Goal: Check status: Check status

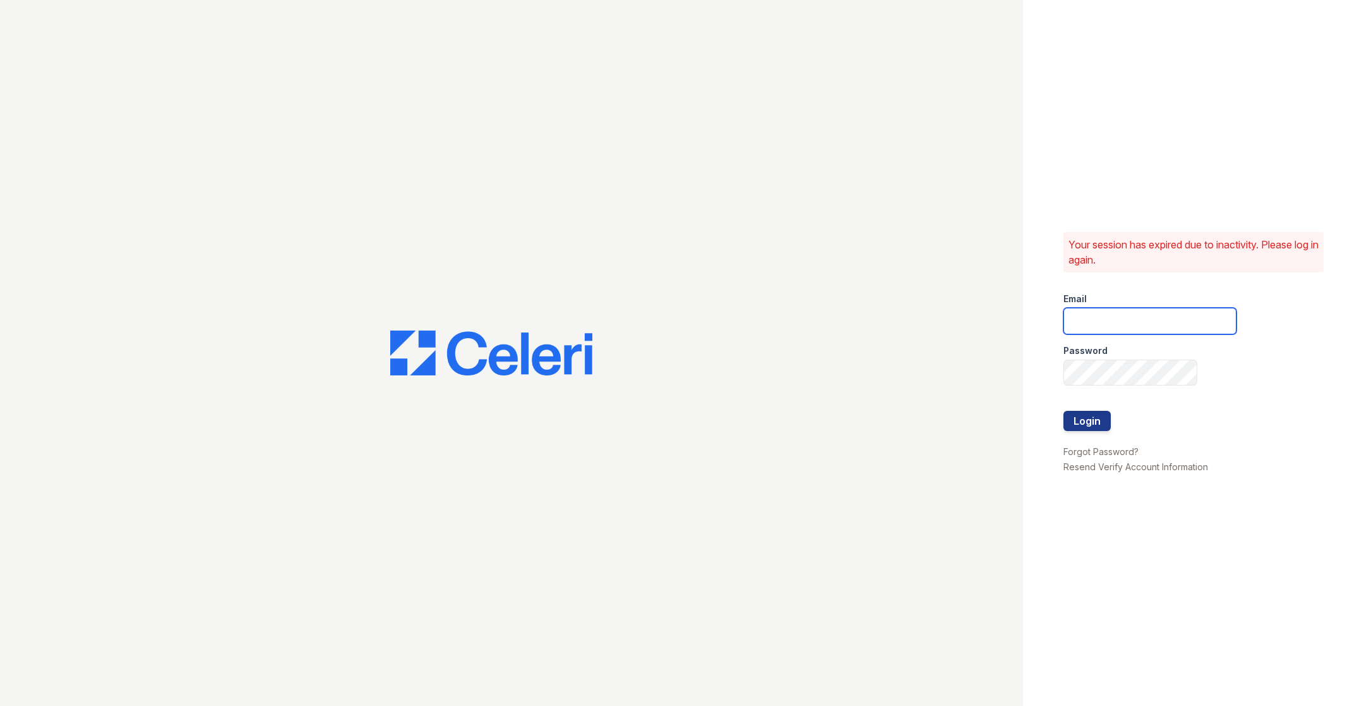
click at [1099, 324] on input "email" at bounding box center [1150, 321] width 173 height 27
type input "catherine@cobaltatl.com"
click at [1083, 419] on button "Login" at bounding box center [1087, 421] width 47 height 20
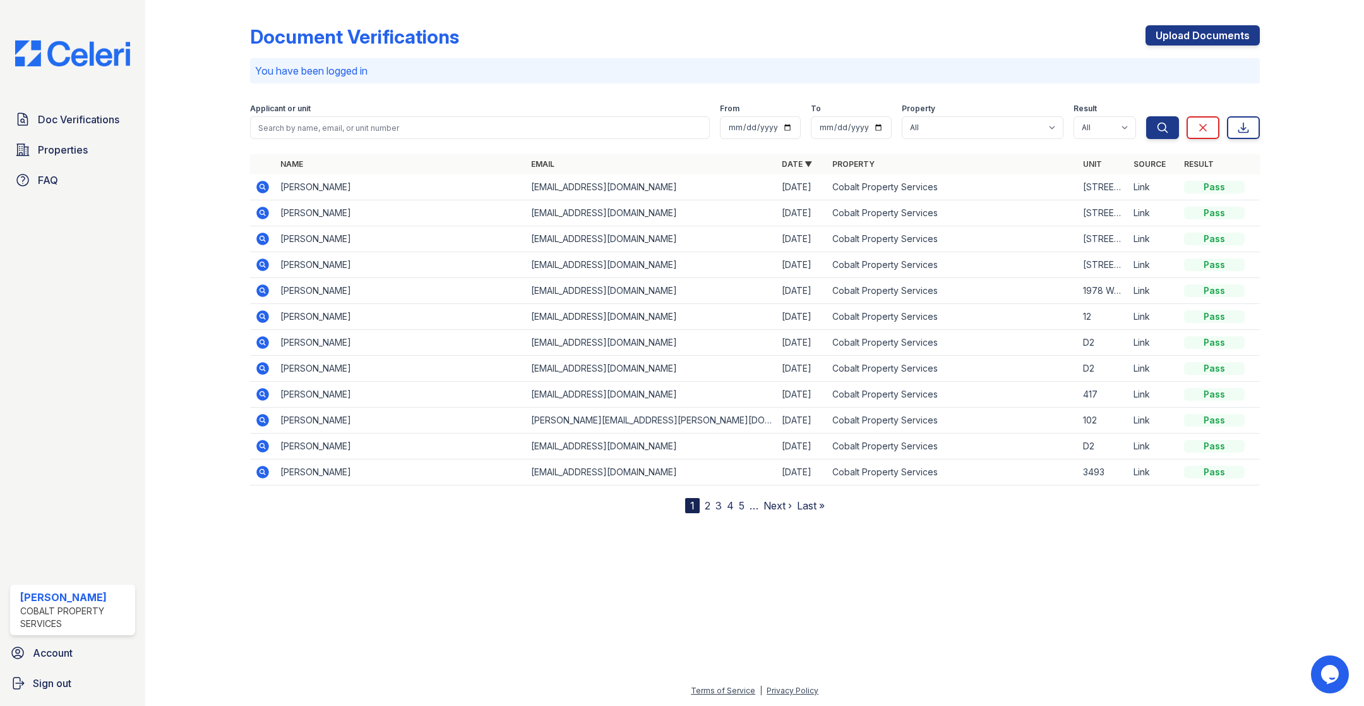
click at [259, 185] on icon at bounding box center [262, 187] width 13 height 13
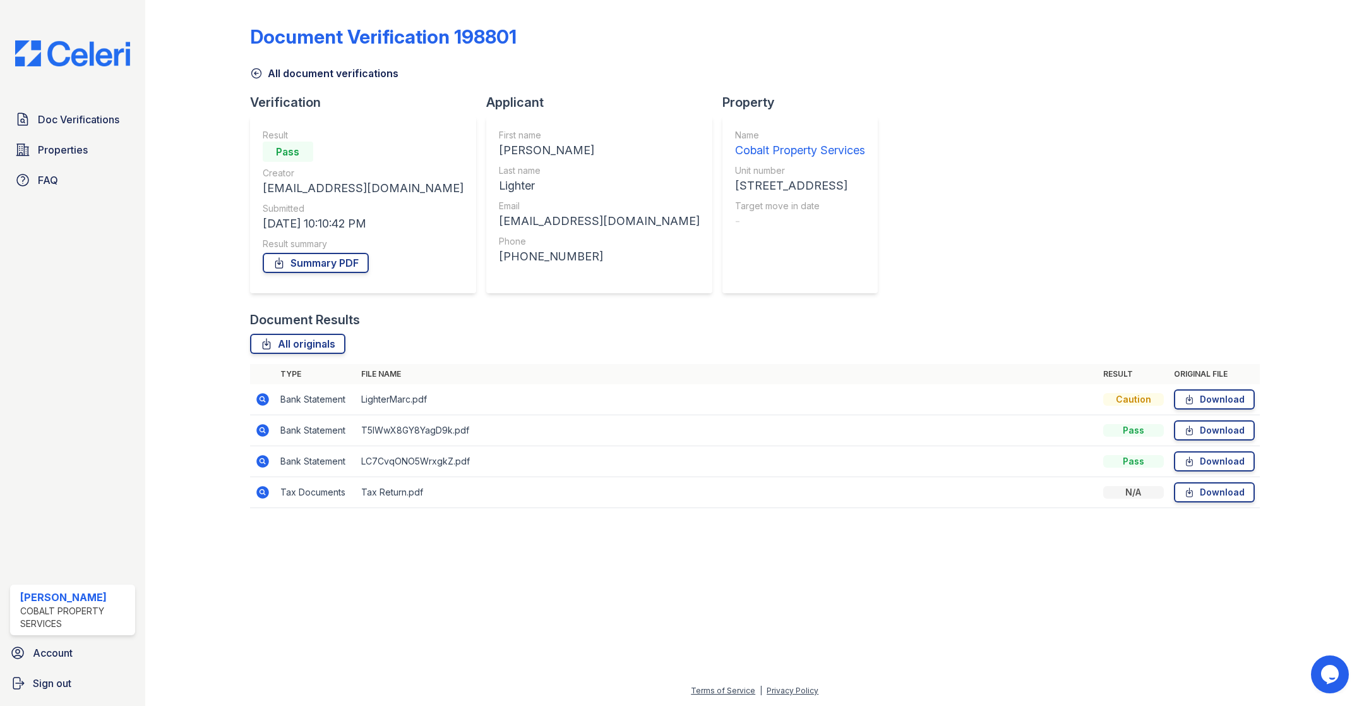
click at [258, 459] on icon at bounding box center [262, 461] width 13 height 13
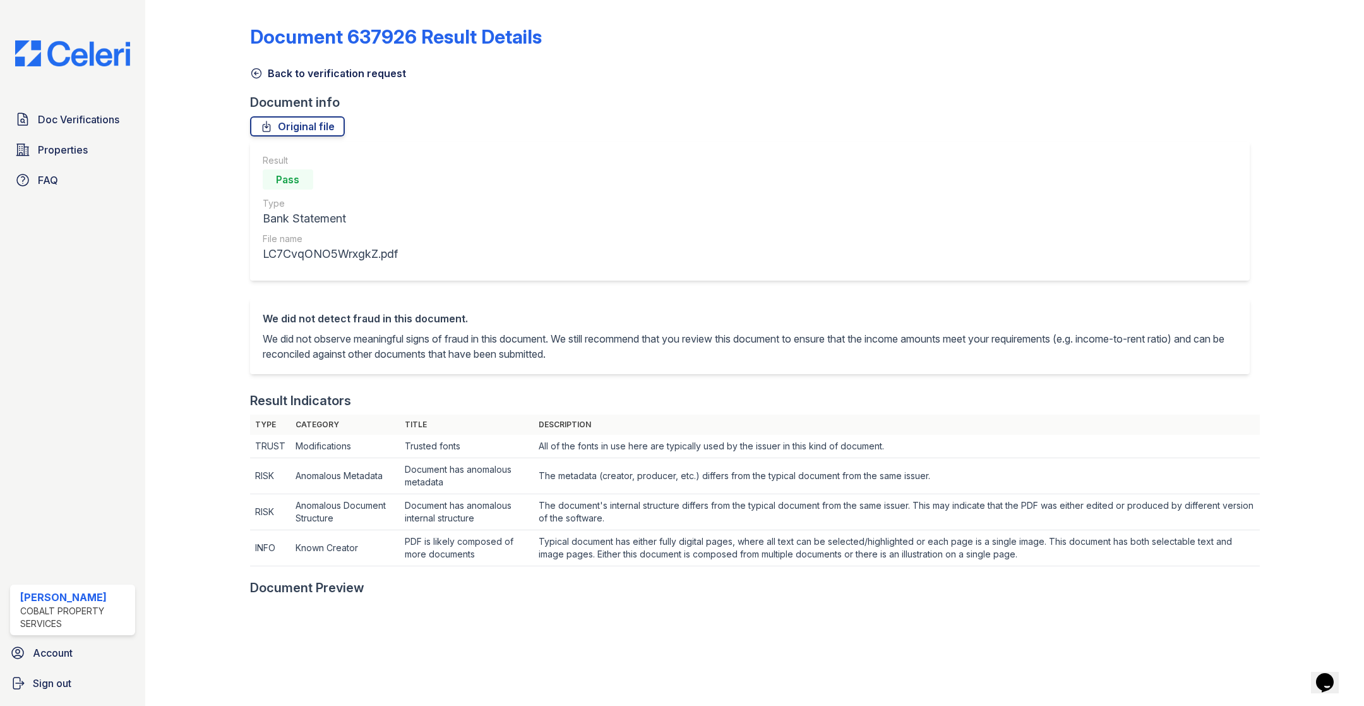
click at [262, 68] on icon at bounding box center [256, 73] width 13 height 13
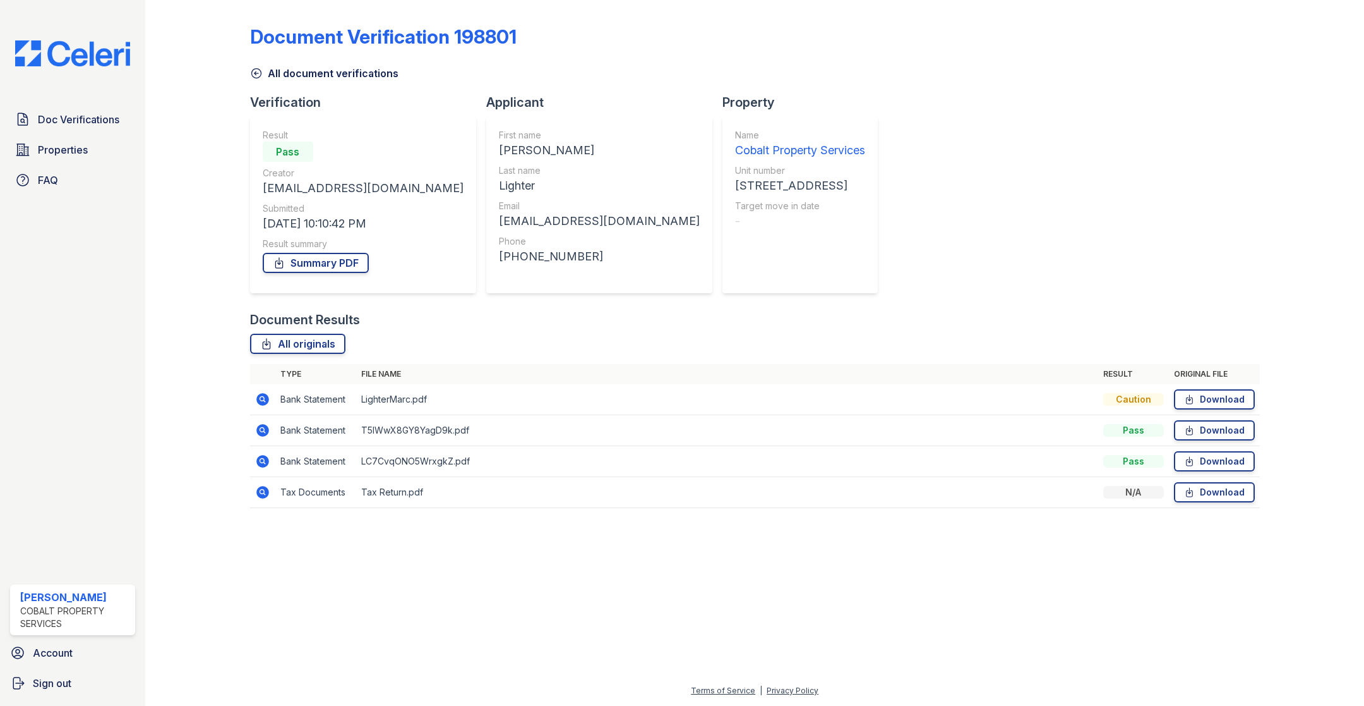
click at [263, 398] on icon at bounding box center [262, 399] width 15 height 15
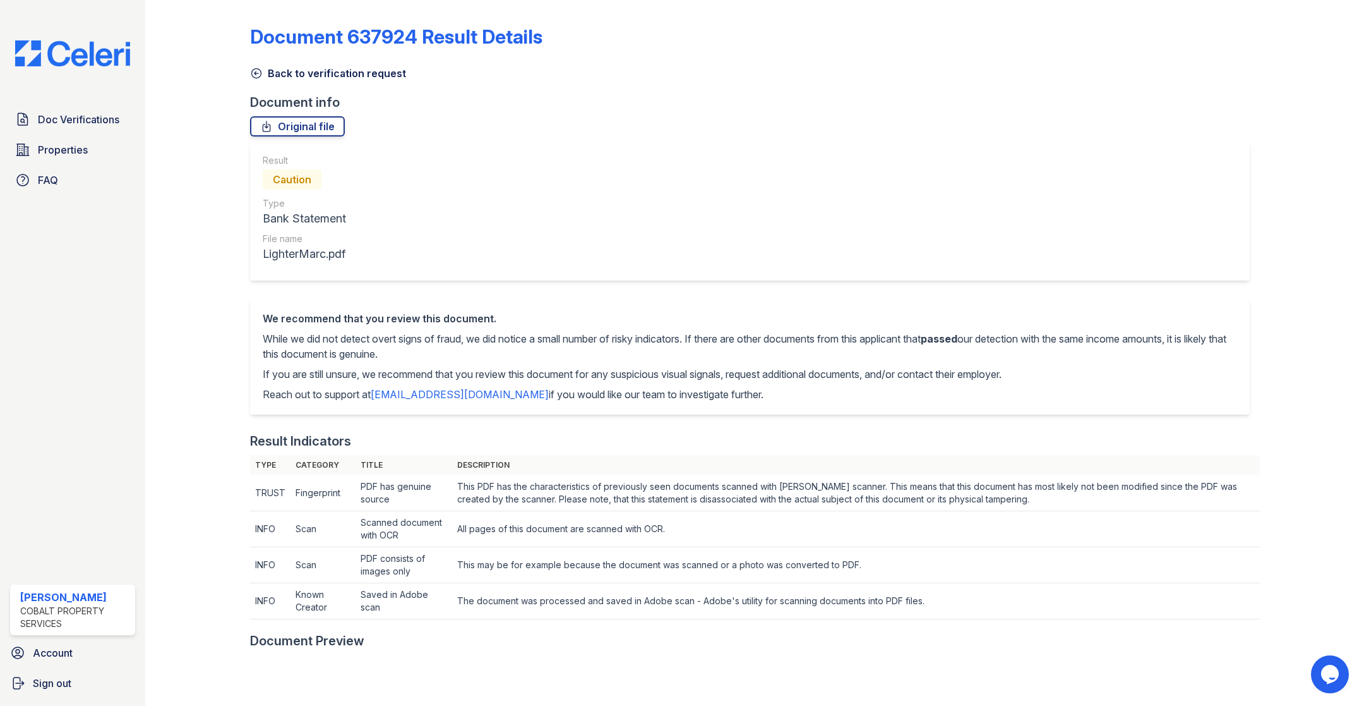
click at [262, 71] on icon at bounding box center [256, 73] width 13 height 13
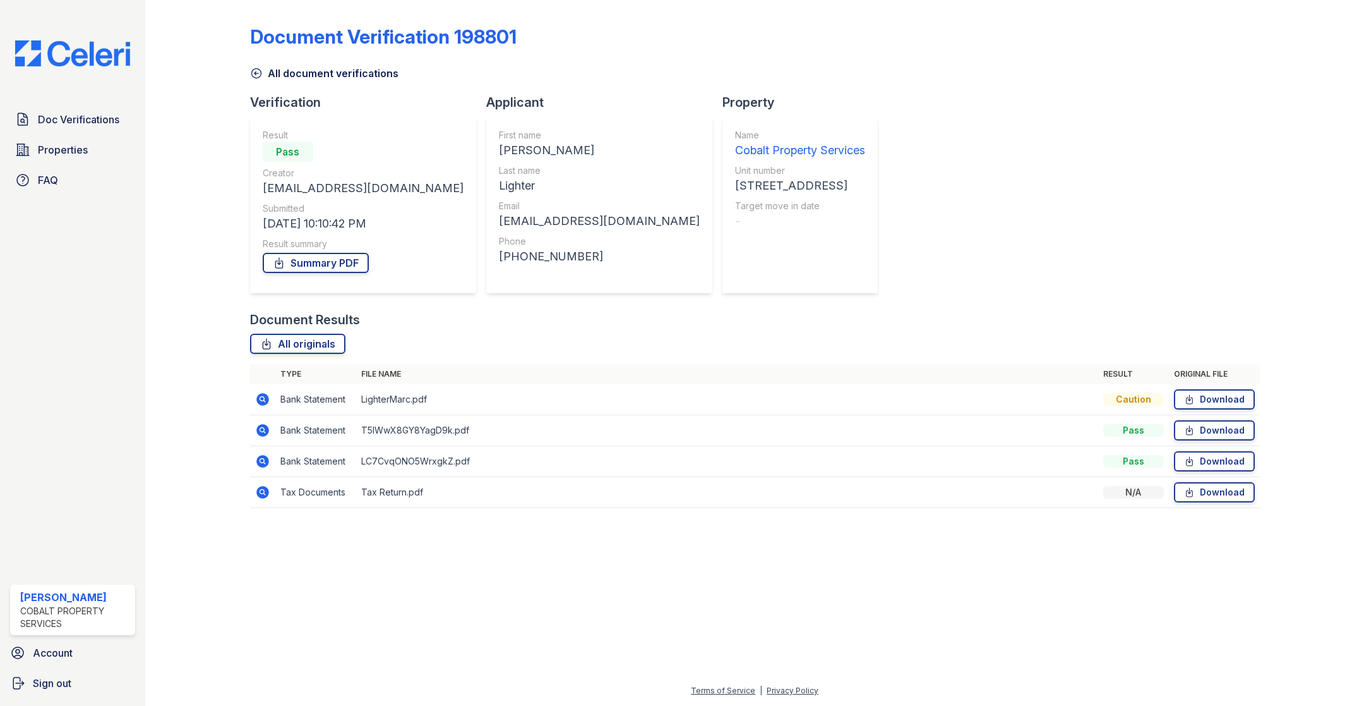
click at [263, 427] on icon at bounding box center [262, 430] width 13 height 13
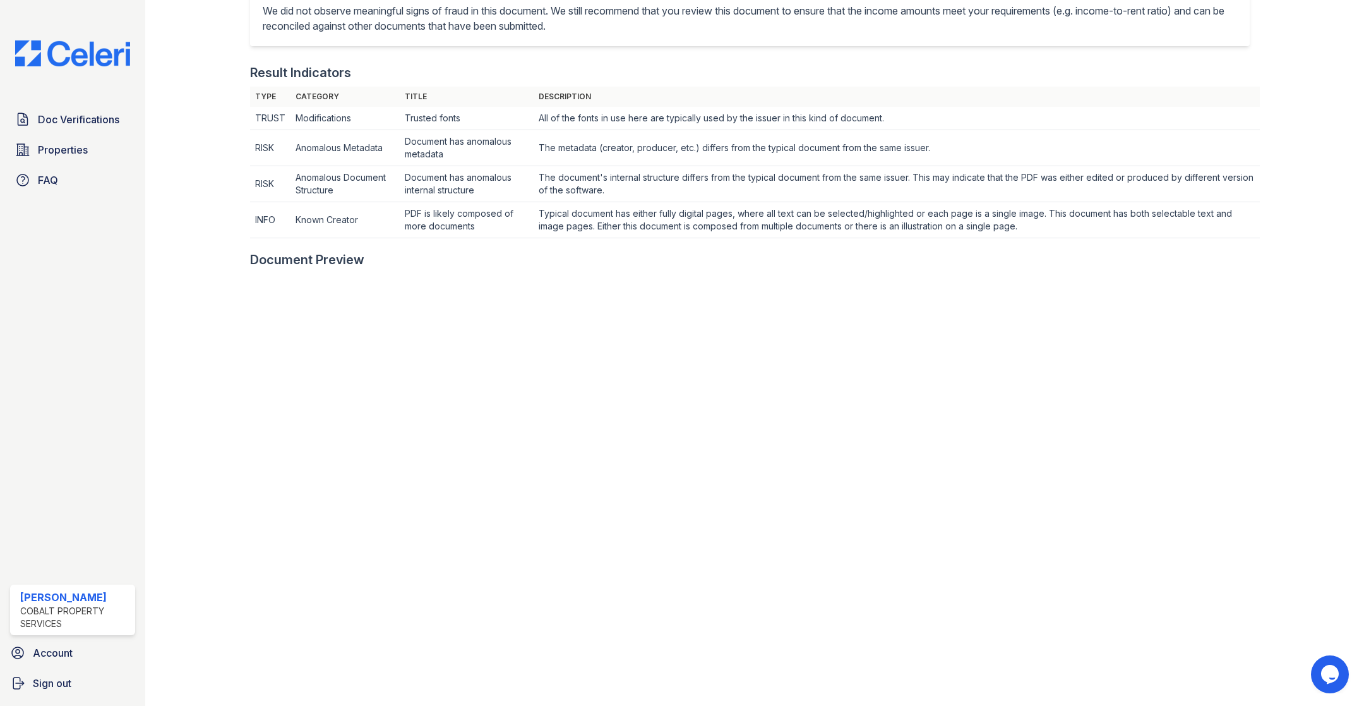
scroll to position [445, 0]
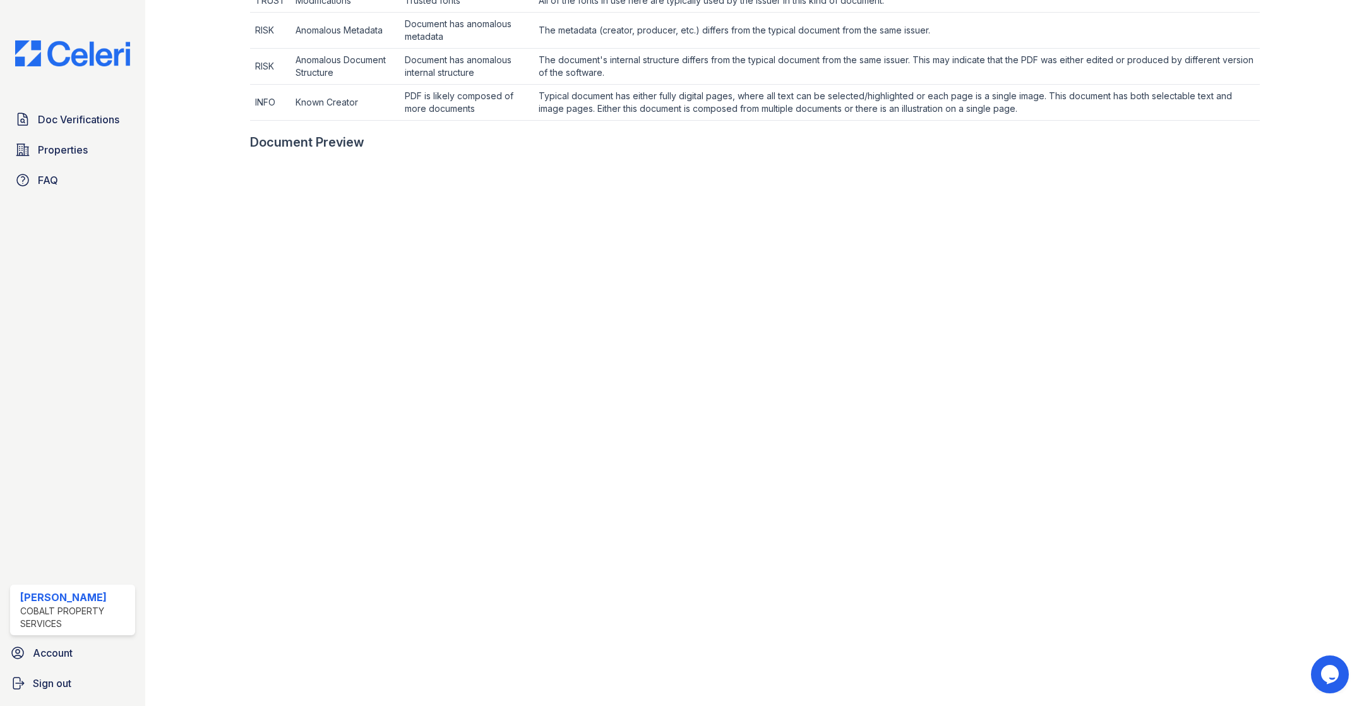
drag, startPoint x: 483, startPoint y: 71, endPoint x: 486, endPoint y: 86, distance: 14.7
click at [484, 72] on td "Document has anomalous internal structure" at bounding box center [467, 67] width 135 height 36
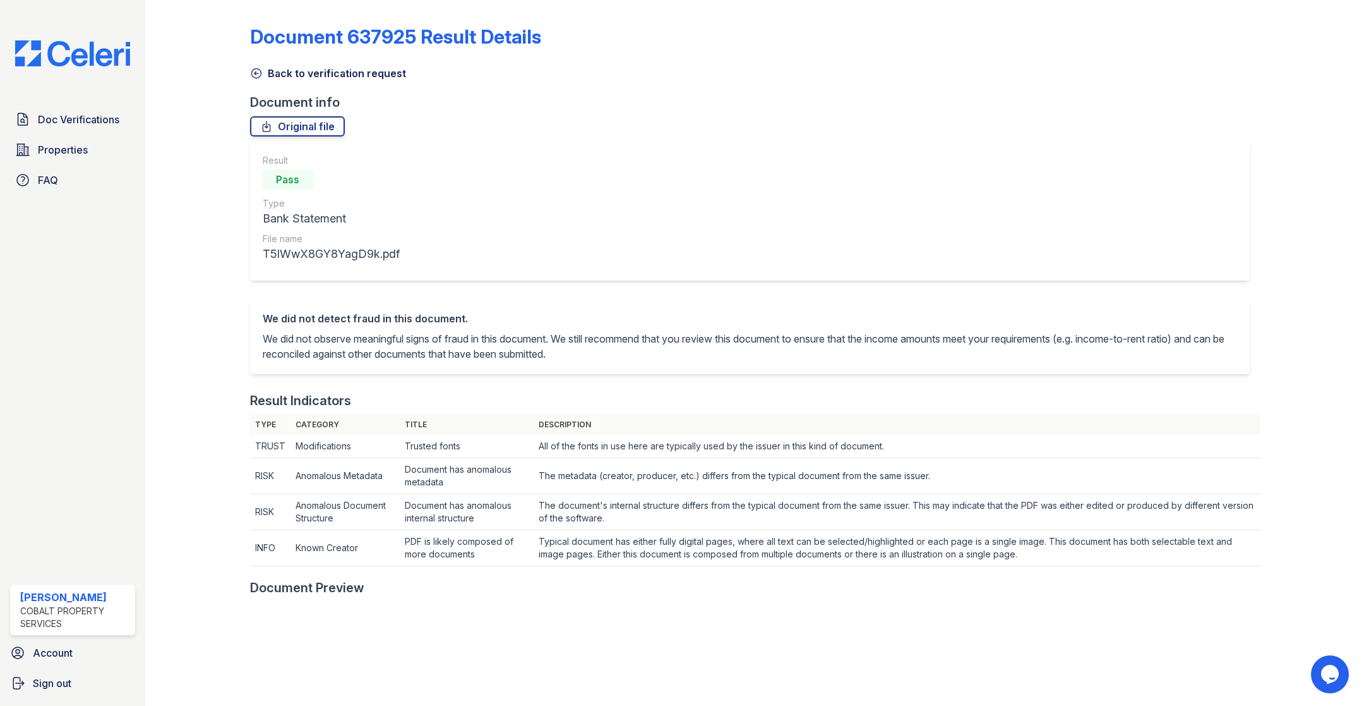
drag, startPoint x: 507, startPoint y: 58, endPoint x: 515, endPoint y: 95, distance: 37.5
click at [507, 58] on div "Back to verification request" at bounding box center [755, 69] width 1010 height 23
click at [269, 68] on link "Back to verification request" at bounding box center [328, 72] width 156 height 15
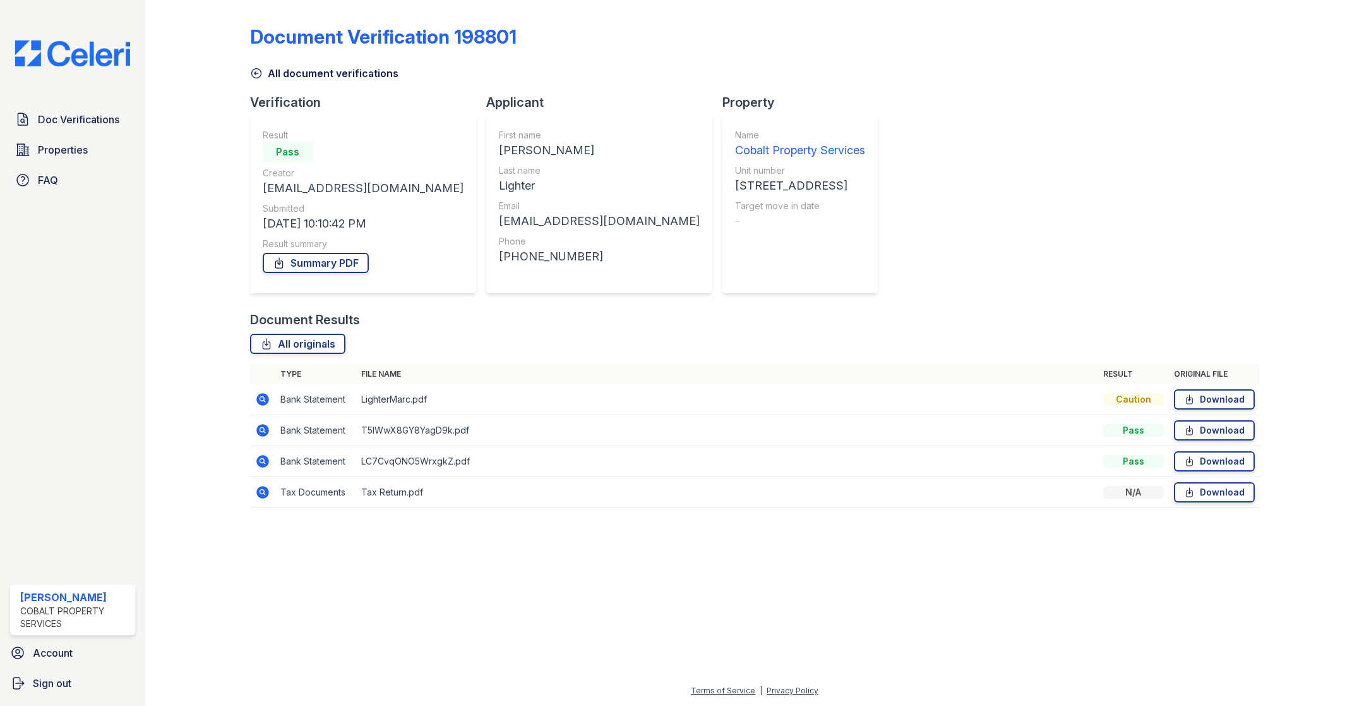
click at [265, 459] on icon at bounding box center [262, 461] width 13 height 13
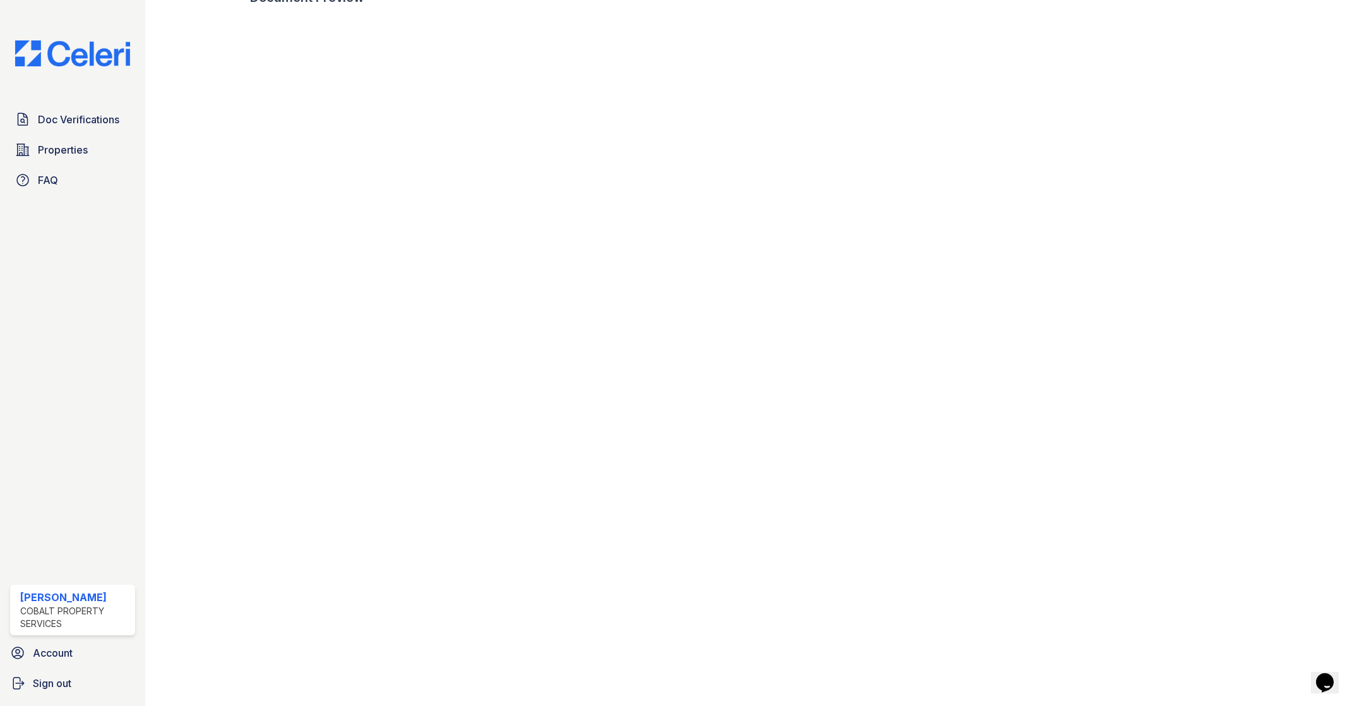
click at [229, 110] on div at bounding box center [208, 66] width 84 height 1302
click at [1298, 136] on div at bounding box center [1302, 66] width 84 height 1302
click at [1306, 107] on div at bounding box center [1302, 66] width 84 height 1302
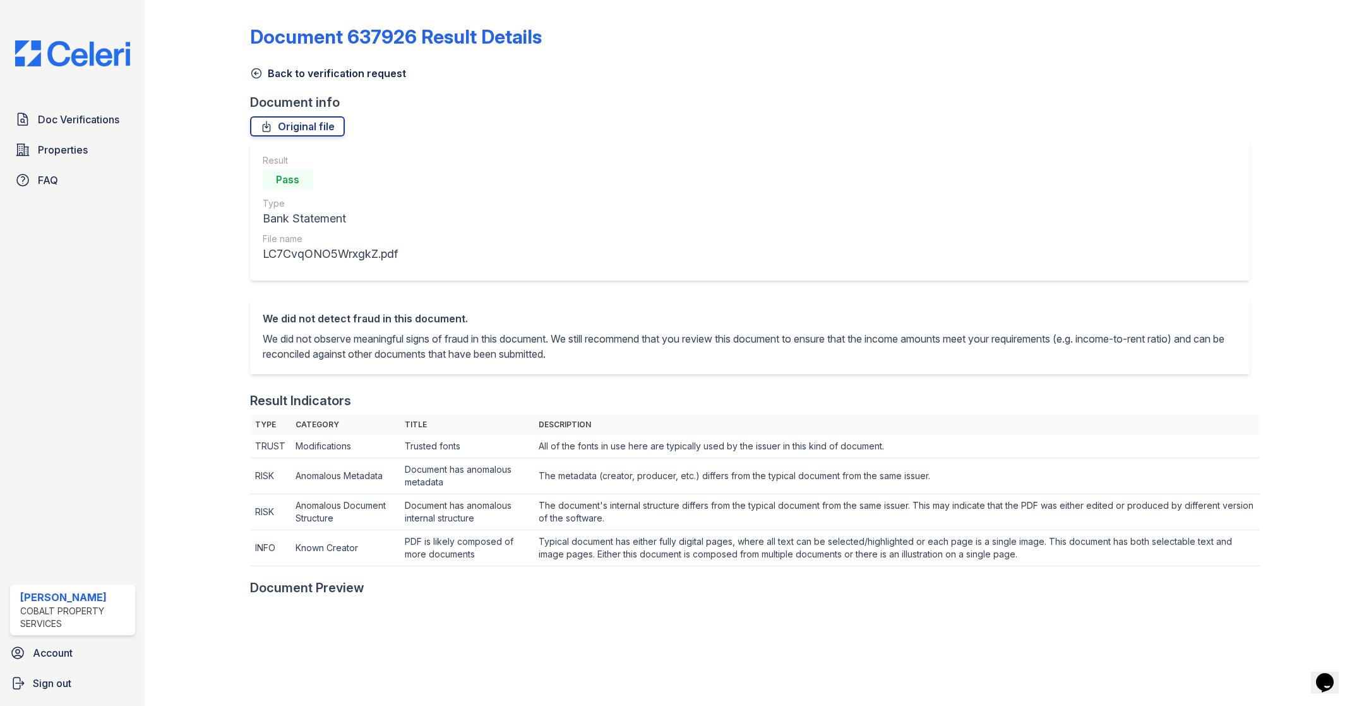
click at [281, 120] on link "Original file" at bounding box center [297, 126] width 95 height 20
click at [284, 117] on link "Original file" at bounding box center [297, 126] width 95 height 20
click at [256, 69] on icon at bounding box center [256, 73] width 13 height 13
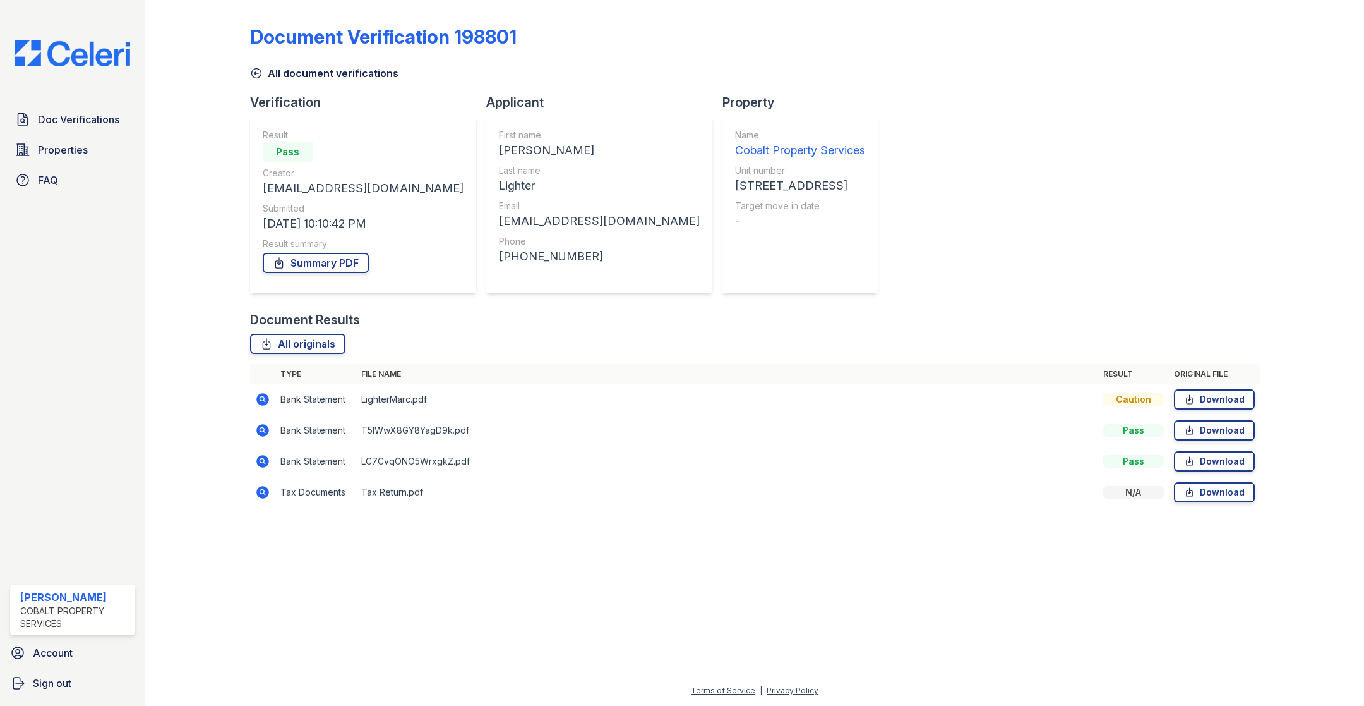
click at [258, 423] on icon at bounding box center [262, 430] width 15 height 15
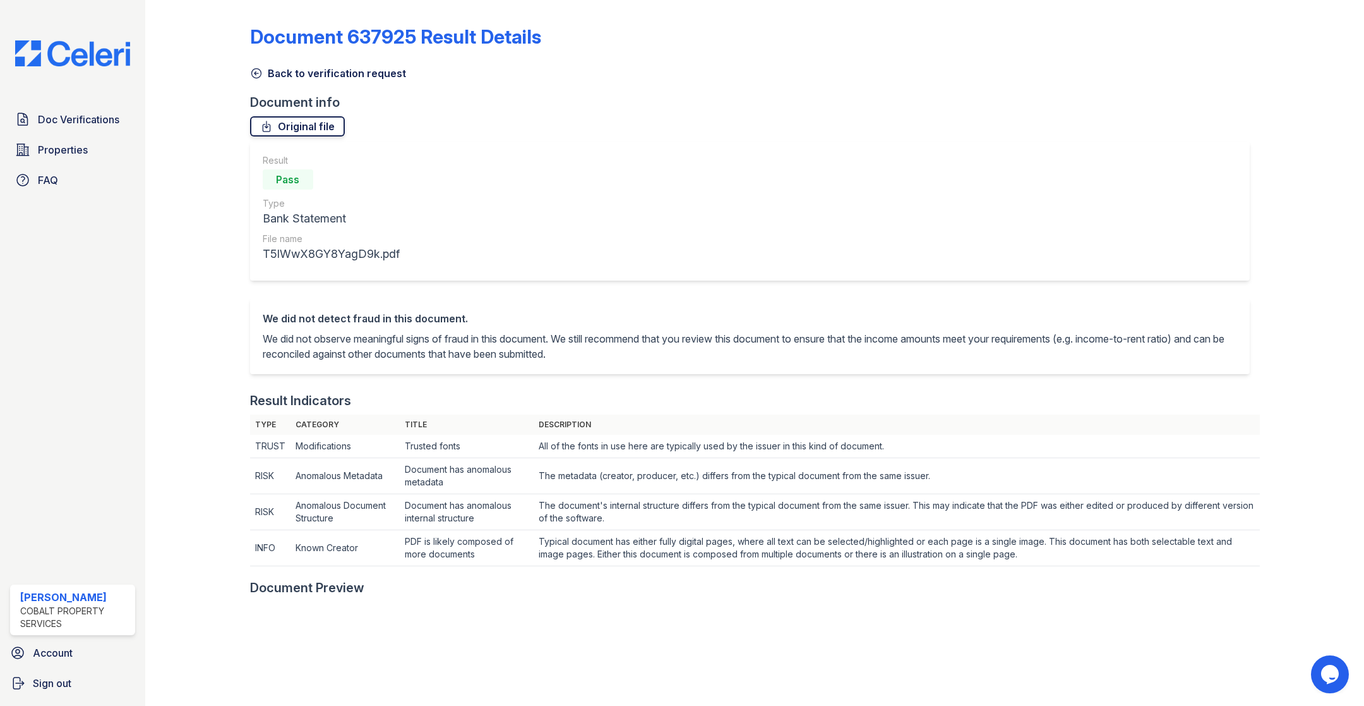
click at [256, 136] on link "Original file" at bounding box center [297, 126] width 95 height 20
click at [258, 76] on icon at bounding box center [255, 73] width 9 height 9
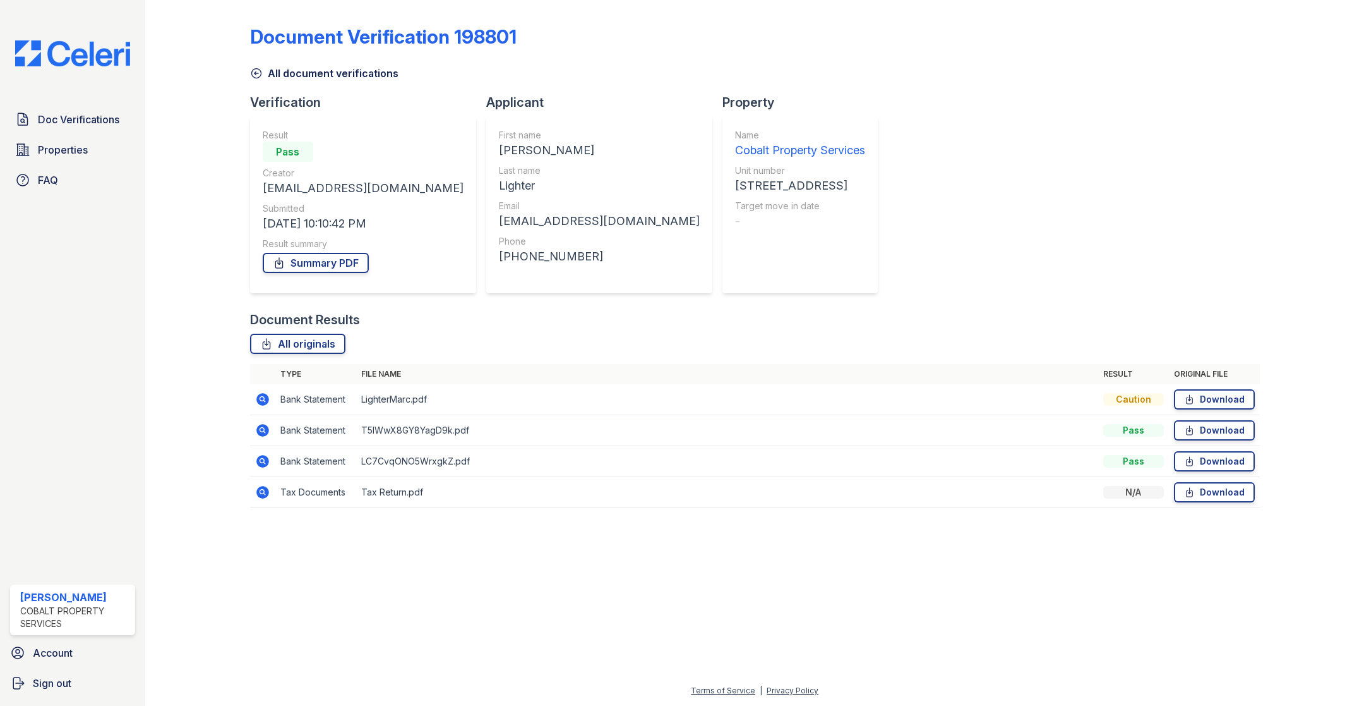
click at [263, 396] on icon at bounding box center [262, 399] width 15 height 15
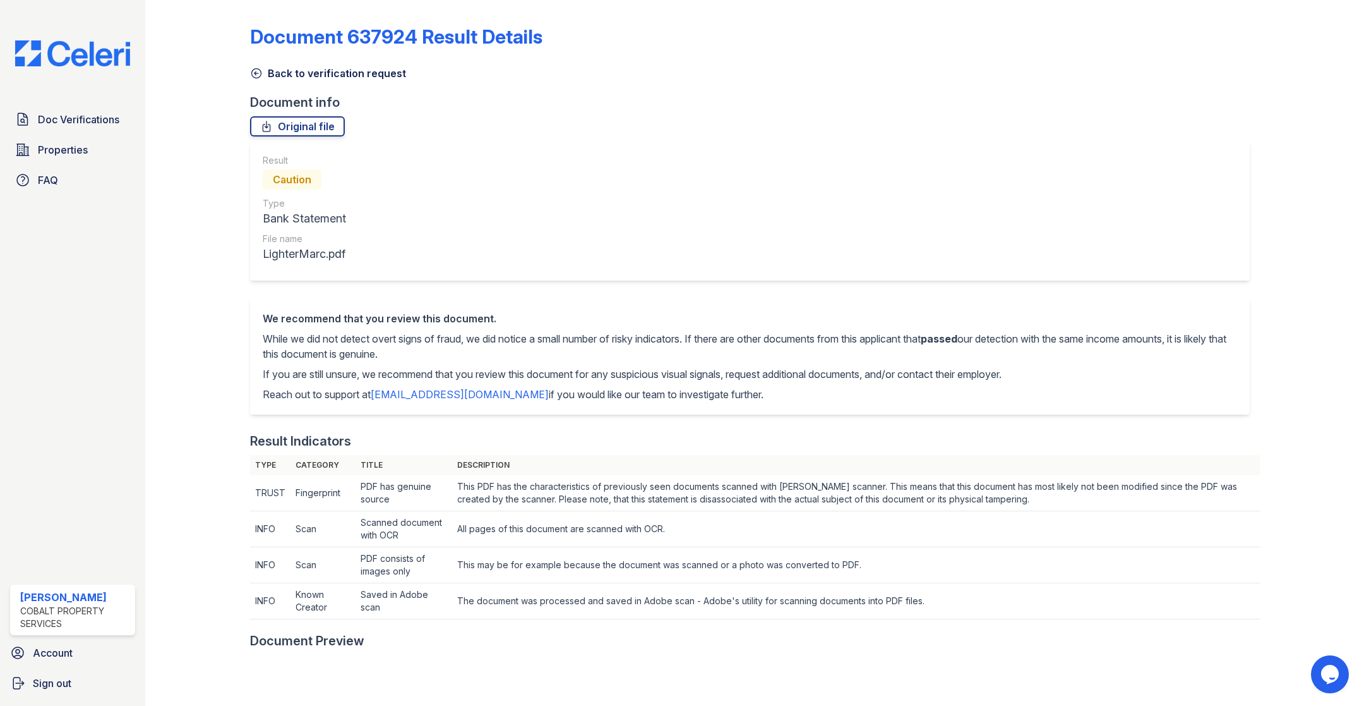
click at [1262, 430] on div at bounding box center [1302, 682] width 84 height 1355
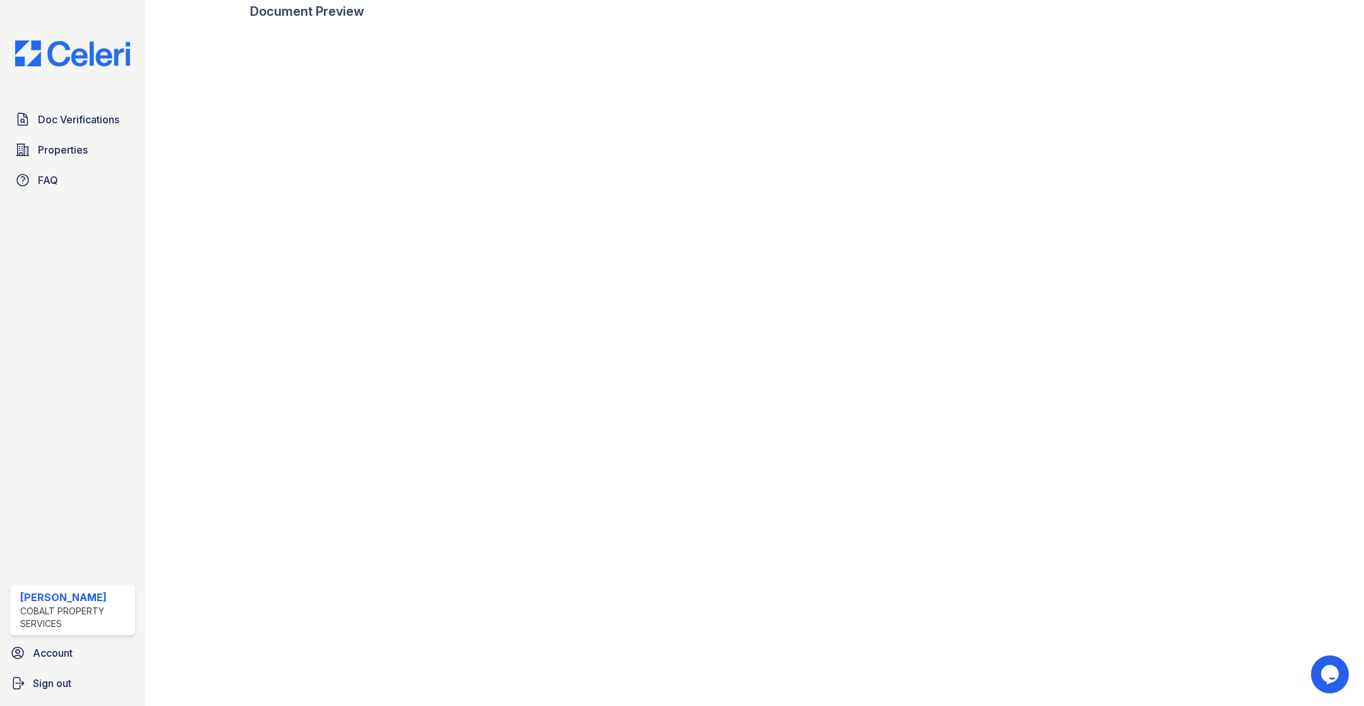
scroll to position [626, 0]
click at [1333, 249] on div at bounding box center [1302, 56] width 84 height 1355
click at [204, 271] on div at bounding box center [208, 56] width 84 height 1355
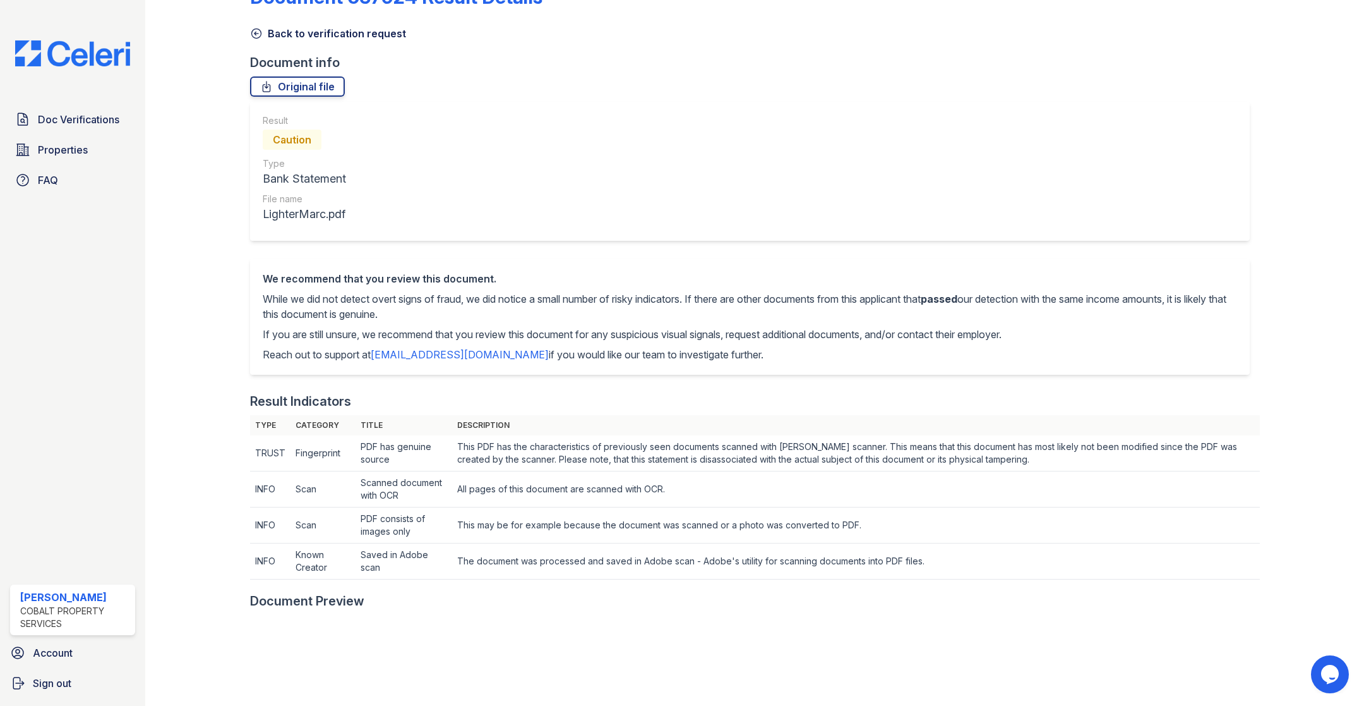
scroll to position [0, 0]
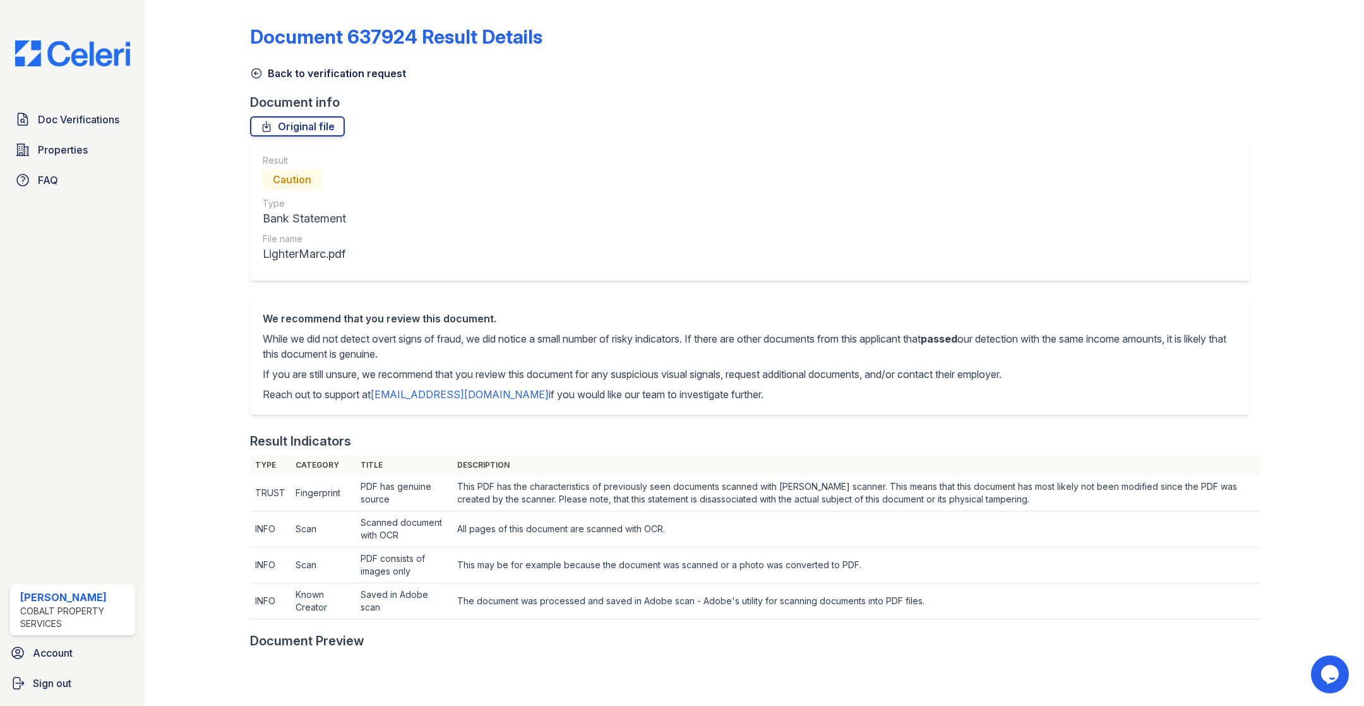
click at [256, 71] on icon at bounding box center [256, 73] width 13 height 13
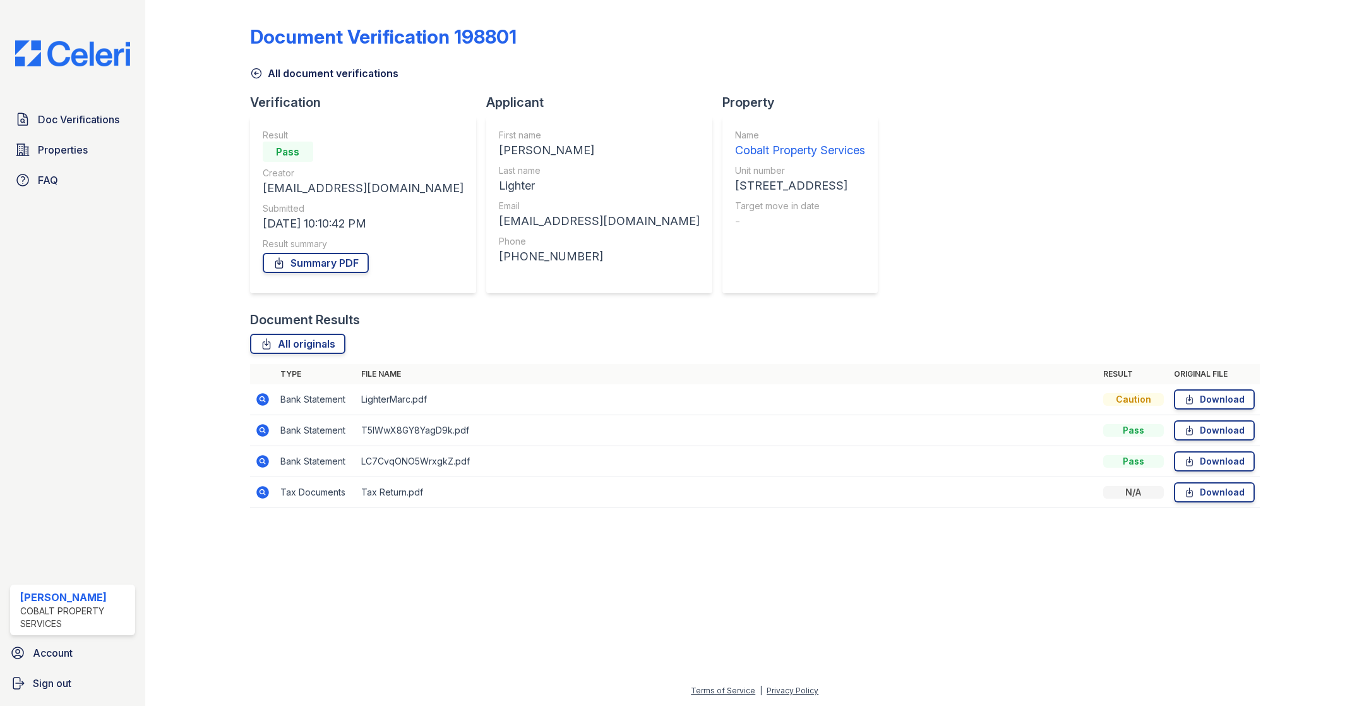
click at [265, 492] on icon at bounding box center [262, 492] width 13 height 13
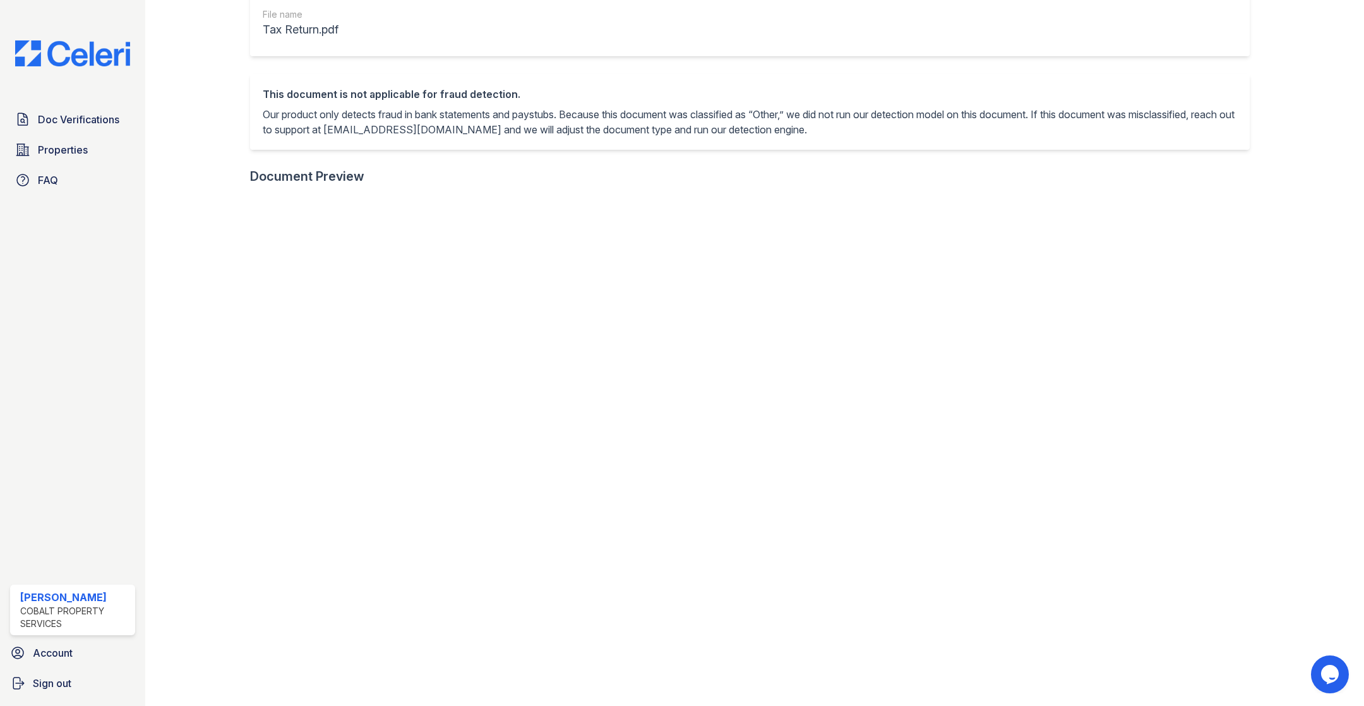
scroll to position [234, 0]
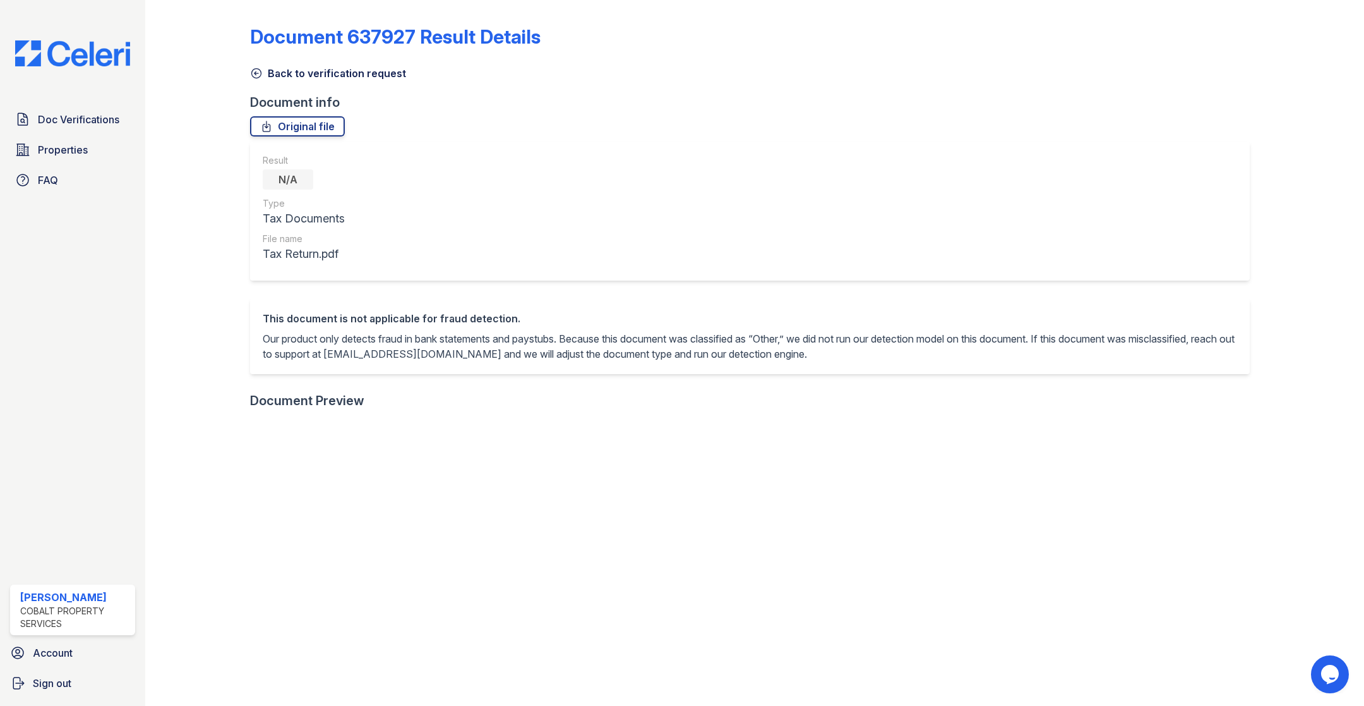
click at [270, 69] on link "Back to verification request" at bounding box center [328, 73] width 156 height 15
